Goal: Transaction & Acquisition: Purchase product/service

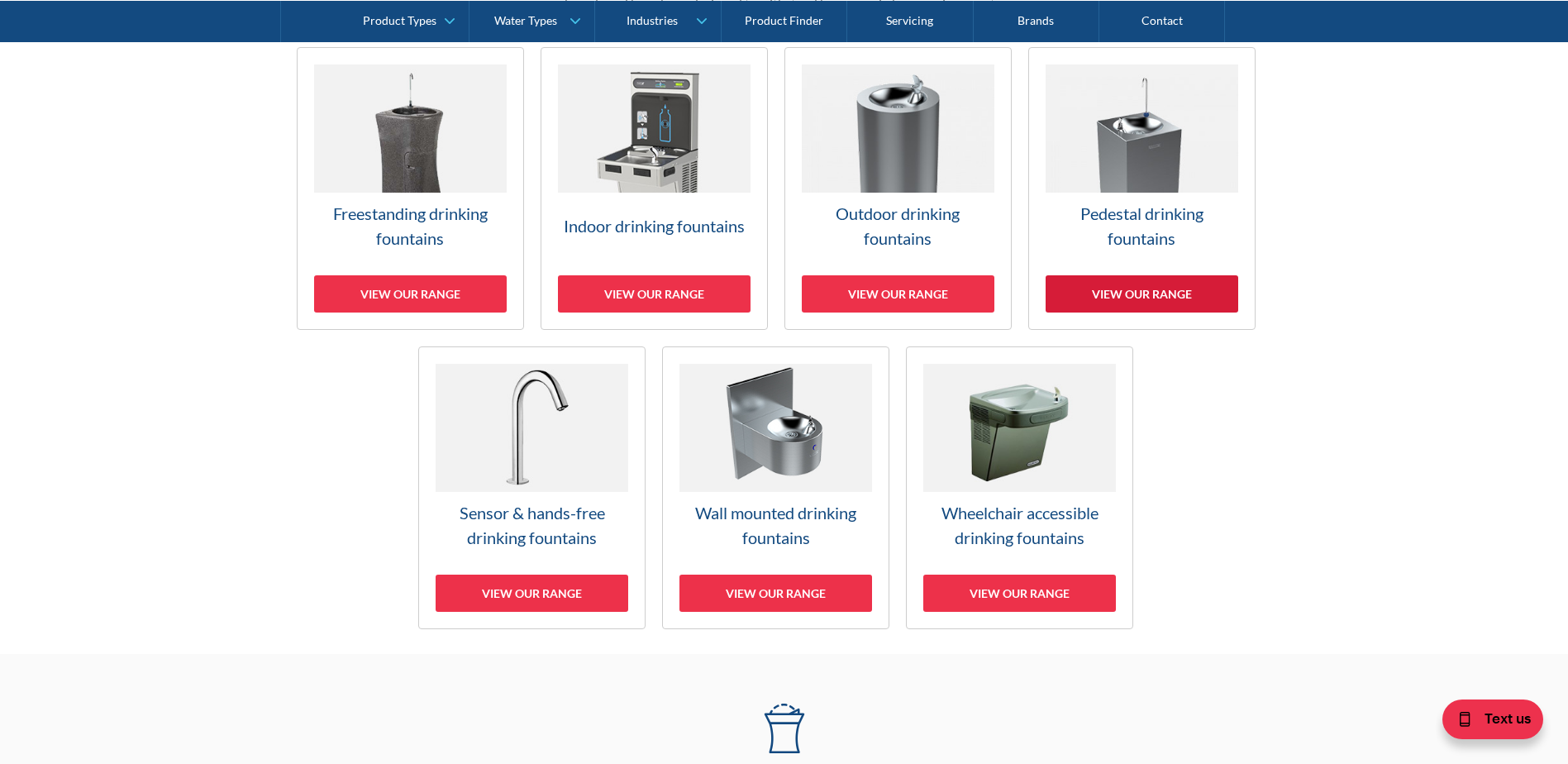
click at [1106, 296] on div "View our range" at bounding box center [1141, 295] width 193 height 38
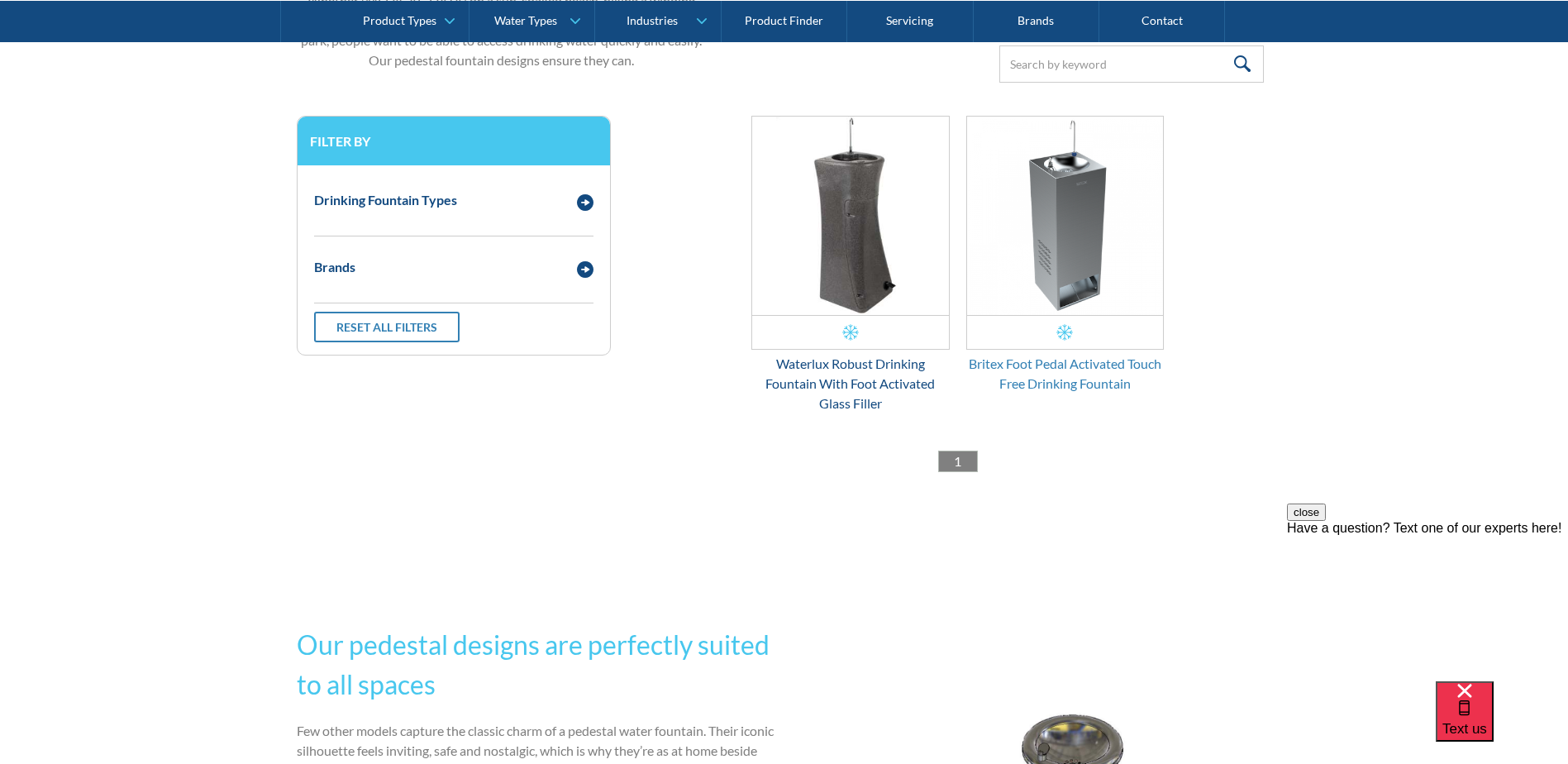
click at [1062, 362] on div "Britex Foot Pedal Activated Touch Free Drinking Fountain" at bounding box center [1065, 374] width 199 height 40
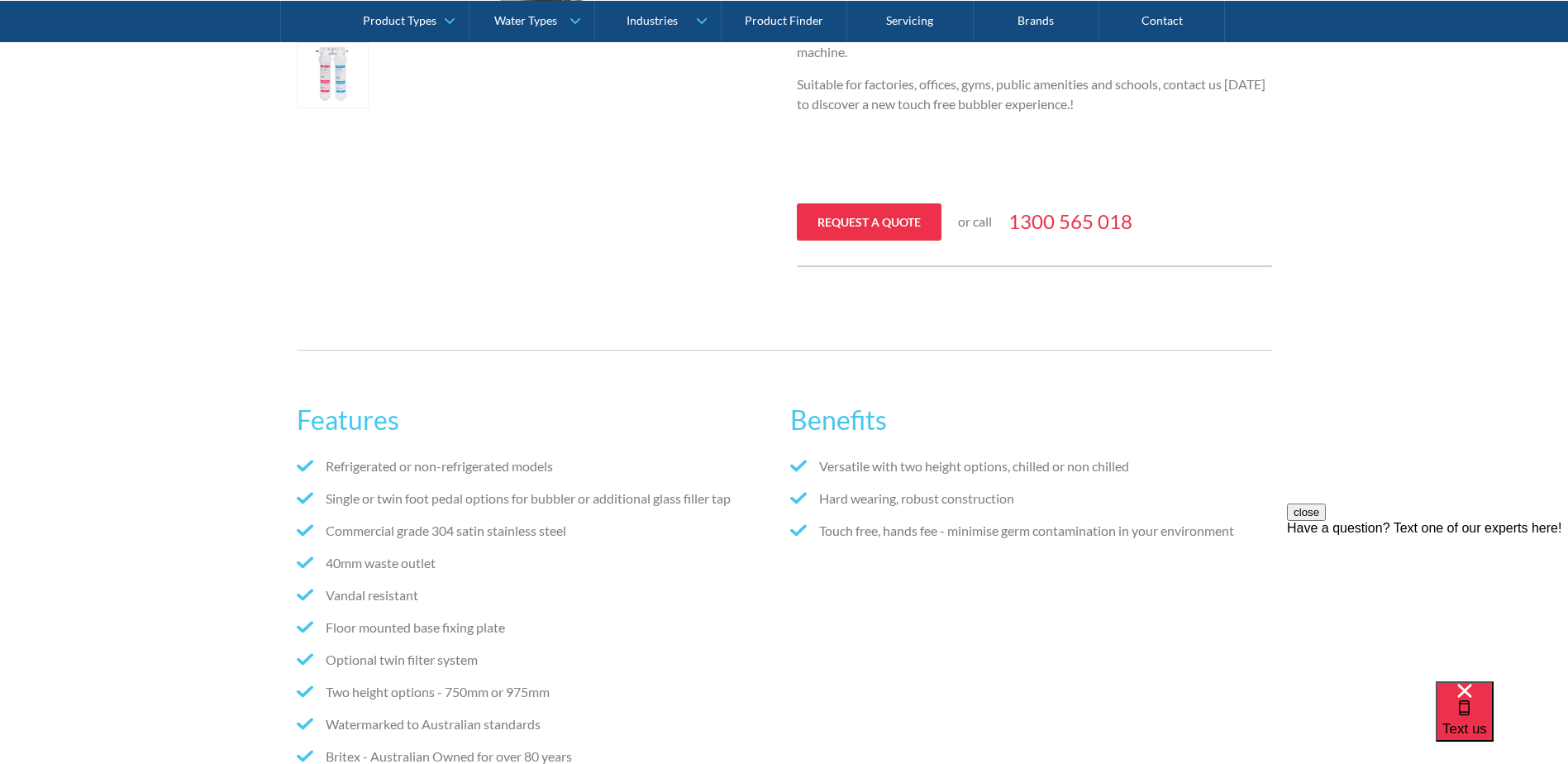
scroll to position [165, 0]
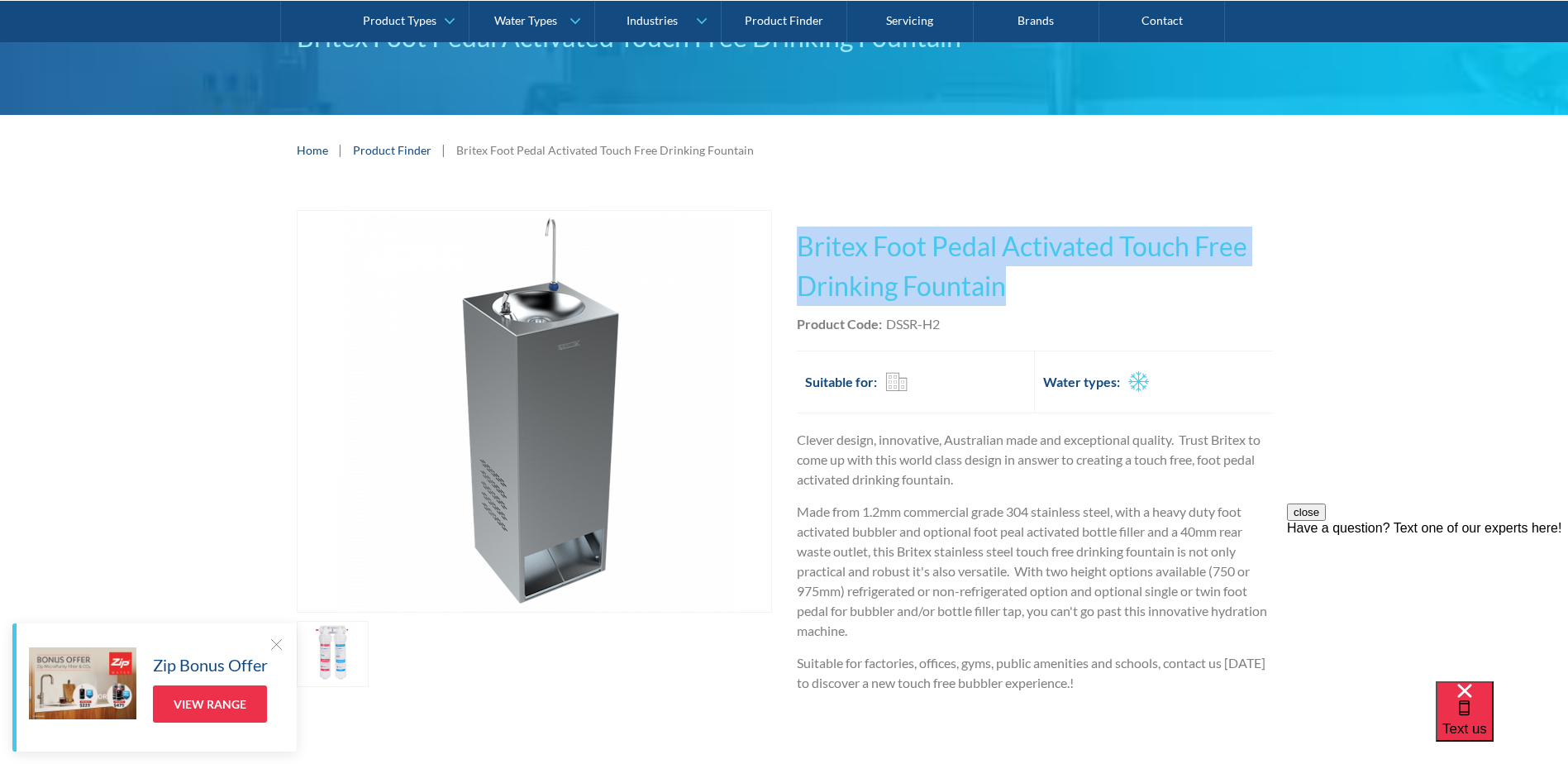
drag, startPoint x: 802, startPoint y: 245, endPoint x: 1006, endPoint y: 276, distance: 206.3
click at [1006, 276] on h1 "Britex Foot Pedal Activated Touch Free Drinking Fountain" at bounding box center [1033, 266] width 475 height 79
drag, startPoint x: 1006, startPoint y: 276, endPoint x: 981, endPoint y: 275, distance: 25.0
copy h1 "Britex Foot Pedal Activated Touch Free Drinking Fountain"
